Goal: Communication & Community: Participate in discussion

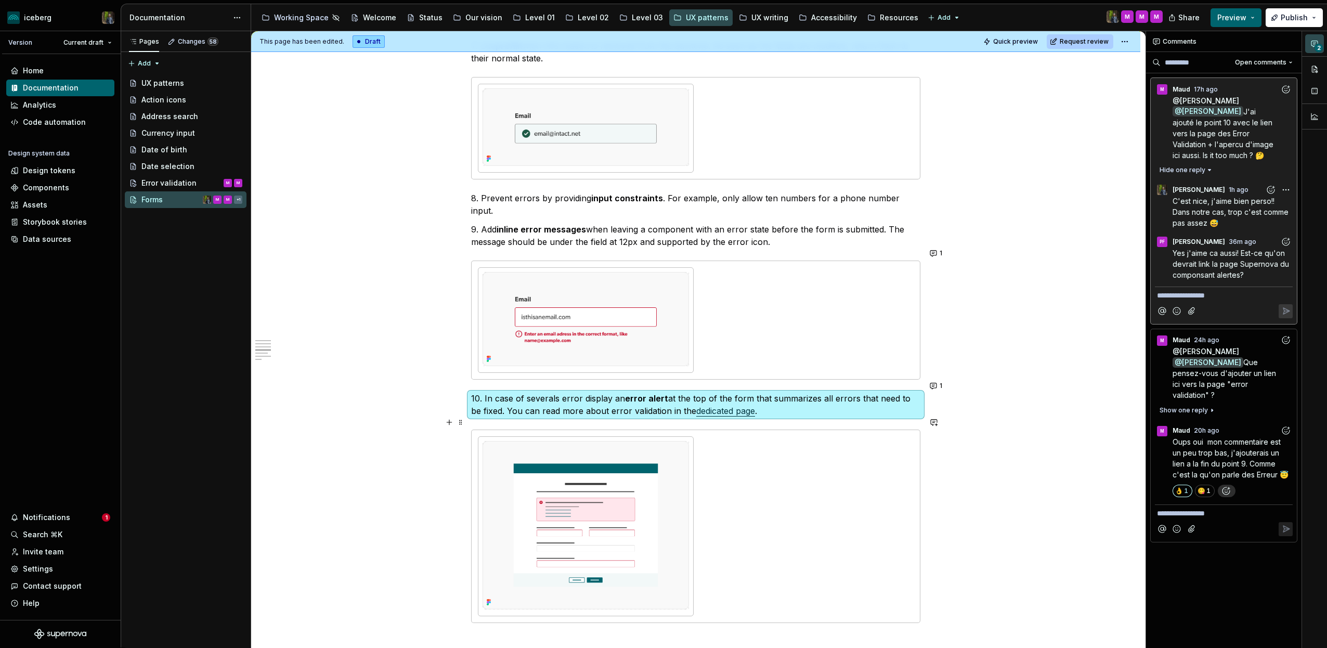
scroll to position [1340, 0]
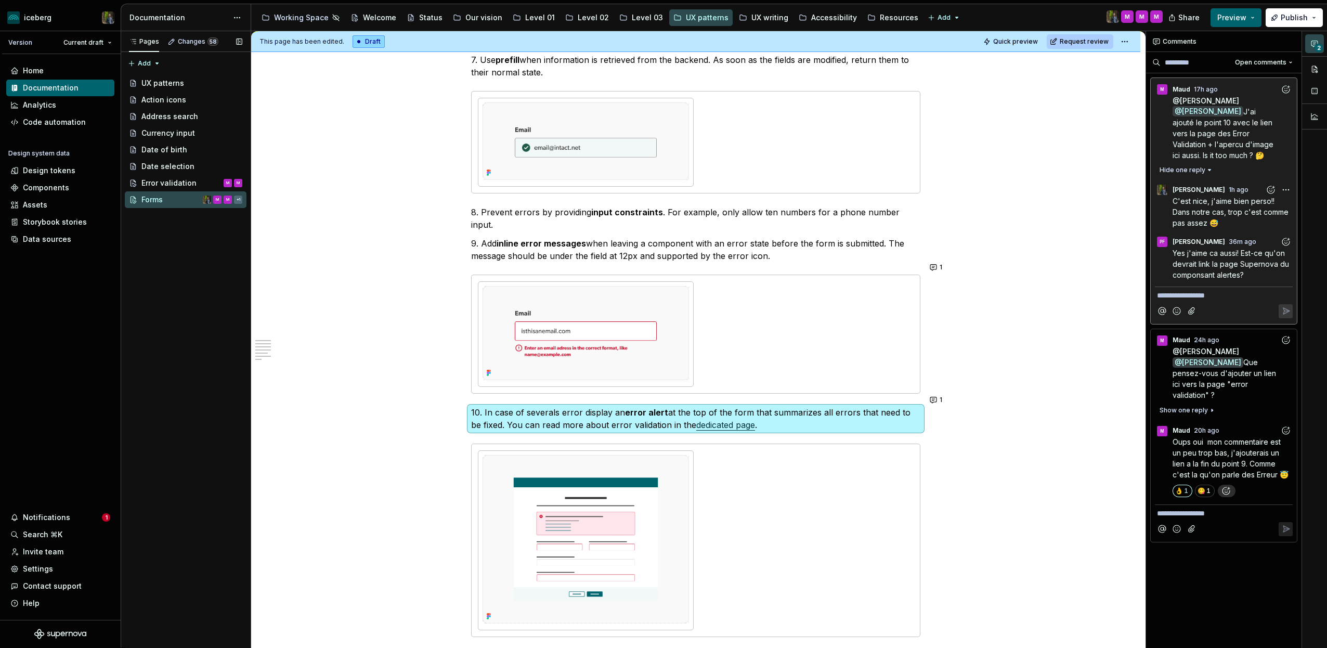
click at [178, 382] on div "Pages Changes 58 Add Accessibility guide for tree Page tree. Navigate the tree …" at bounding box center [186, 339] width 130 height 617
click at [1205, 438] on span "Oups oui mon commentaire est un peu trop bas, j'ajouterais un lien a la fin du …" at bounding box center [1231, 458] width 116 height 42
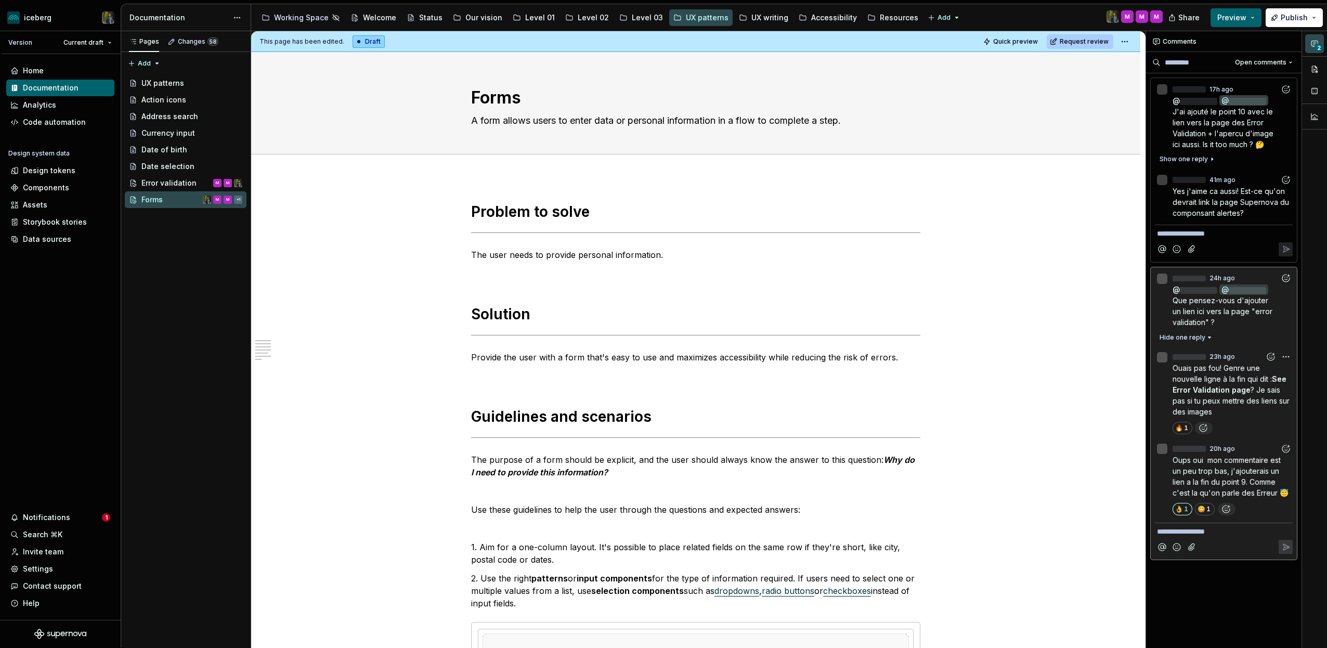
scroll to position [1074, 0]
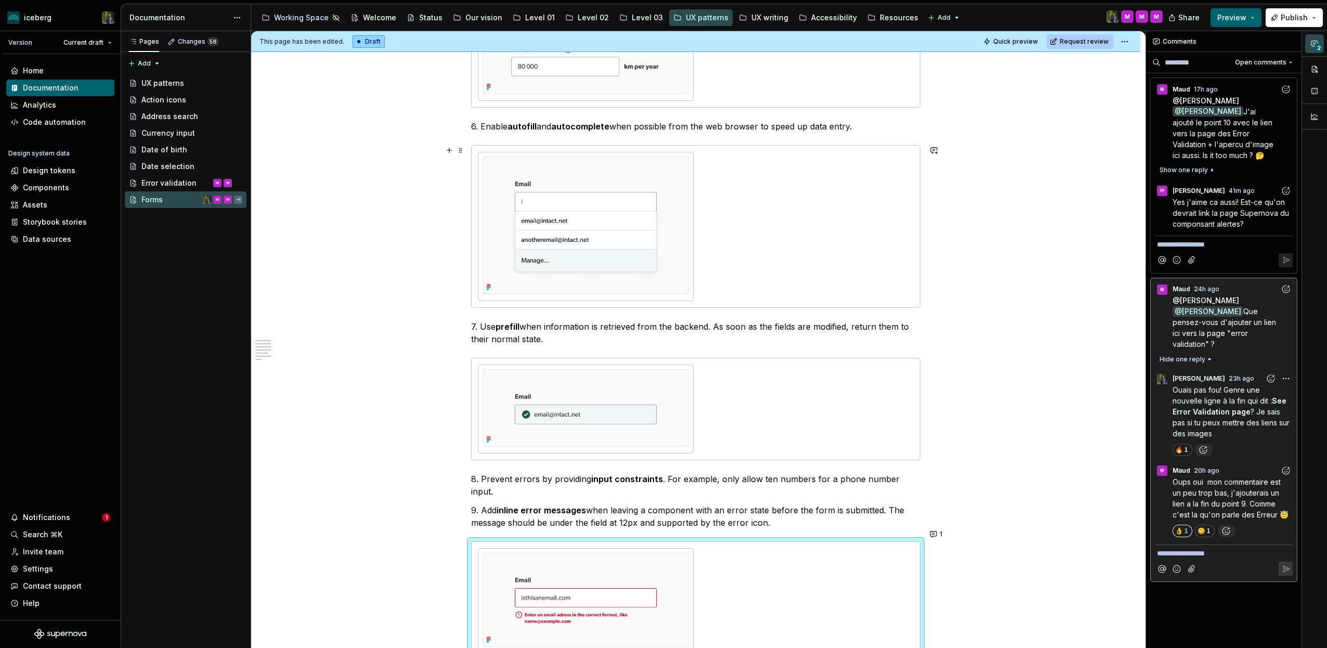
type textarea "*"
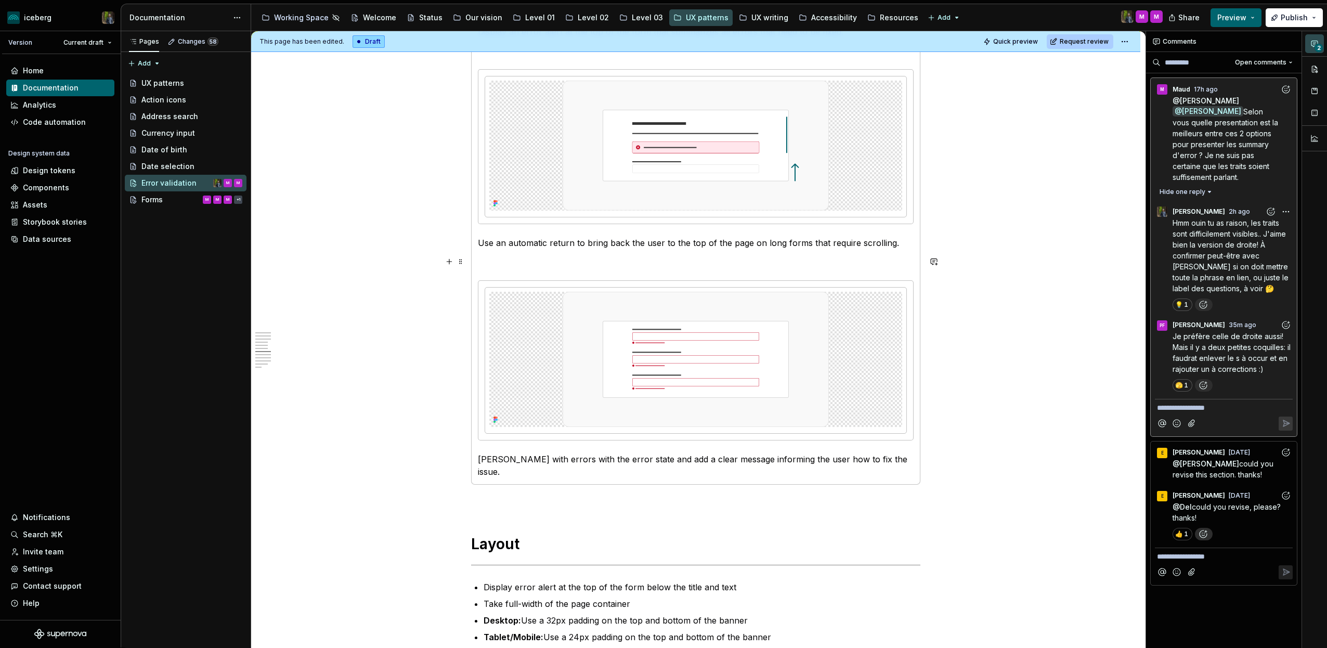
scroll to position [1490, 0]
click at [1233, 342] on p "Je préfère celle de droite aussi! Mais il y a deux petites coquilles: il faudra…" at bounding box center [1233, 353] width 120 height 44
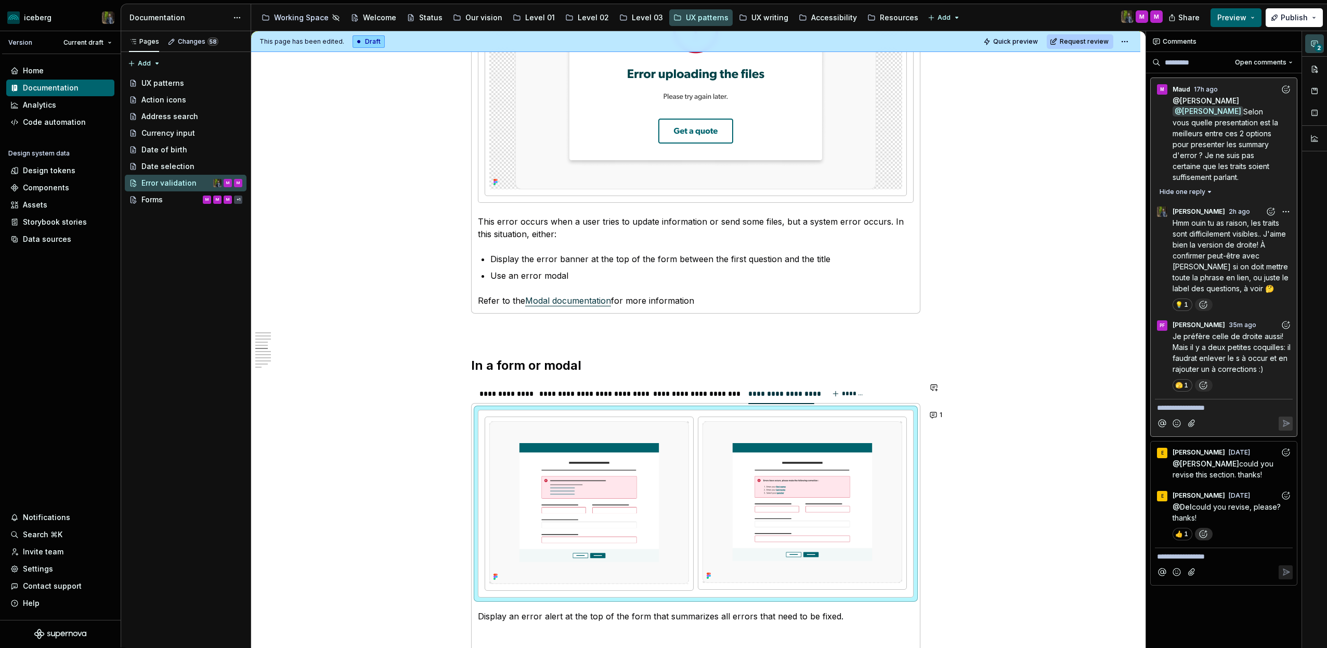
scroll to position [900, 0]
type textarea "*"
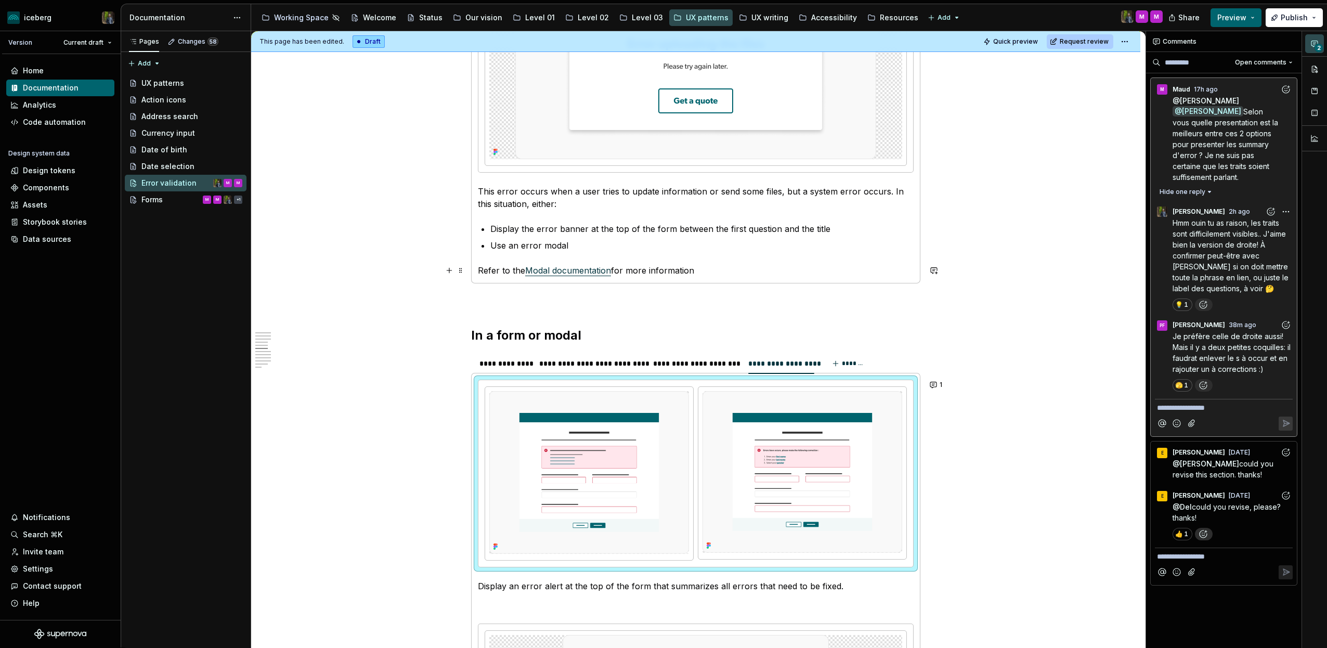
scroll to position [934, 0]
